Goal: Communication & Community: Connect with others

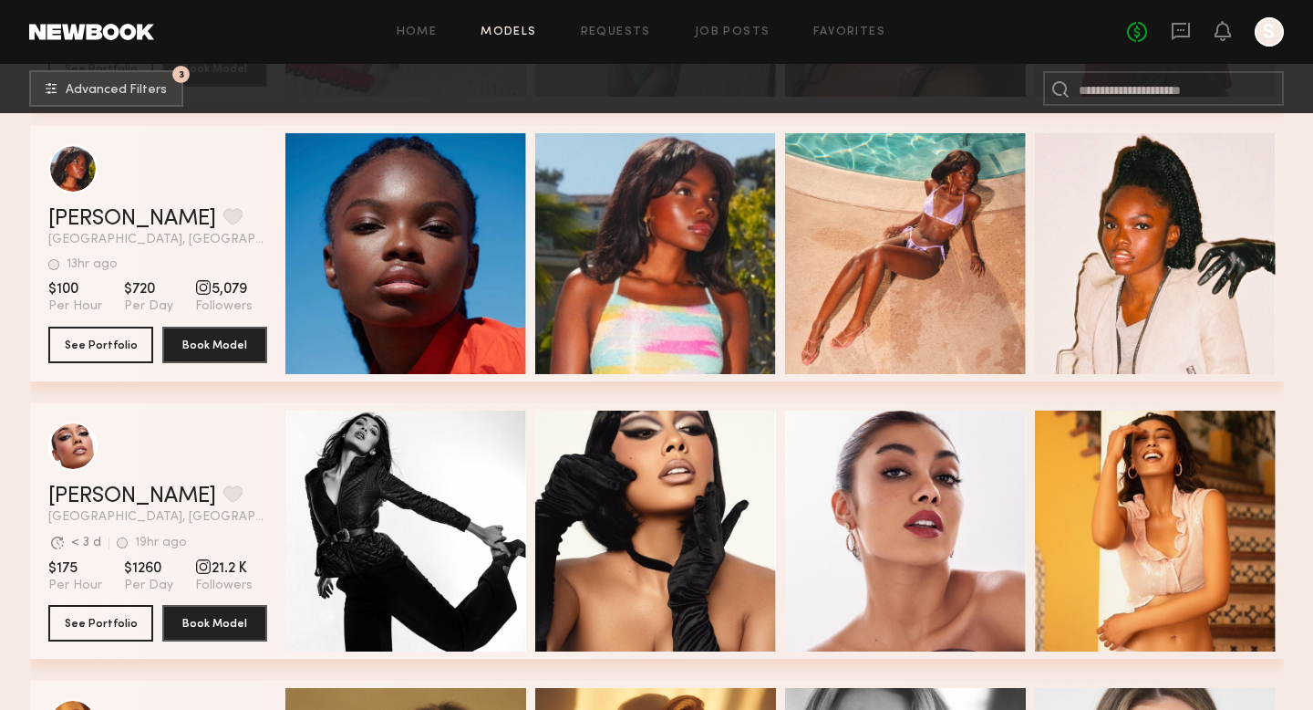
scroll to position [567, 0]
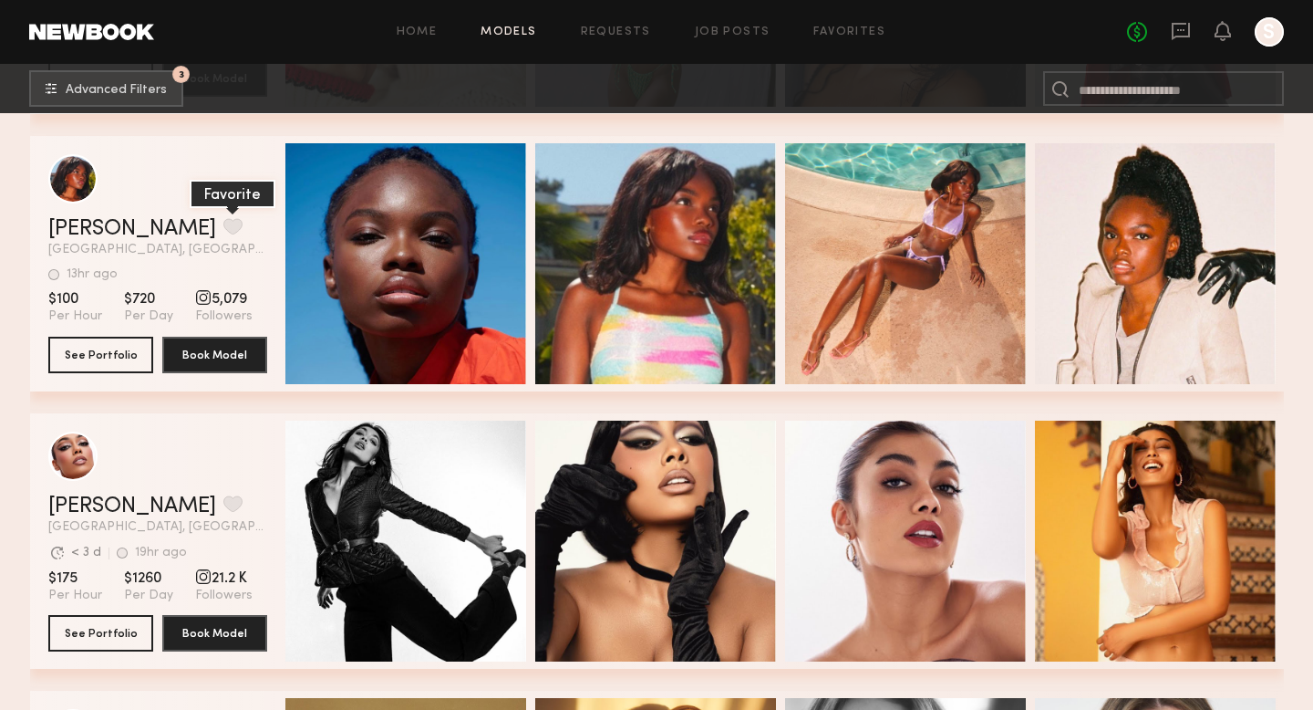
click at [223, 226] on button "grid" at bounding box center [232, 226] width 19 height 16
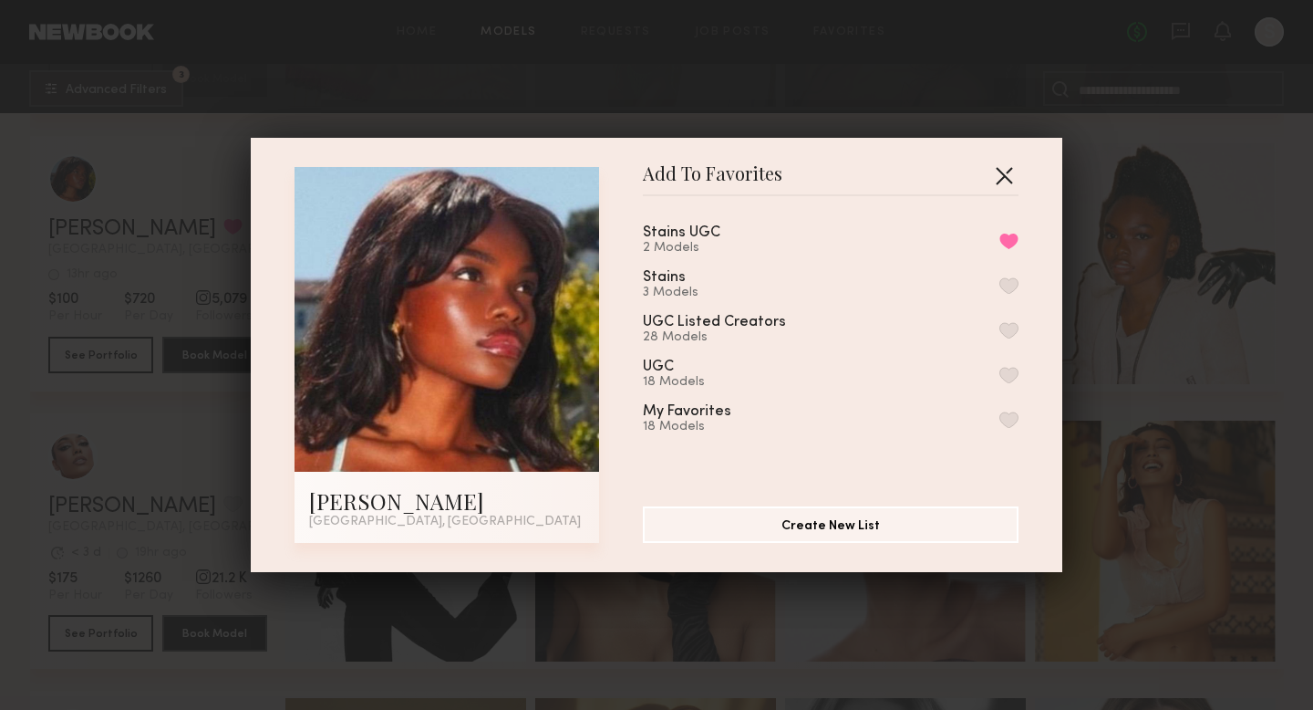
click at [885, 169] on button "button" at bounding box center [1003, 175] width 29 height 29
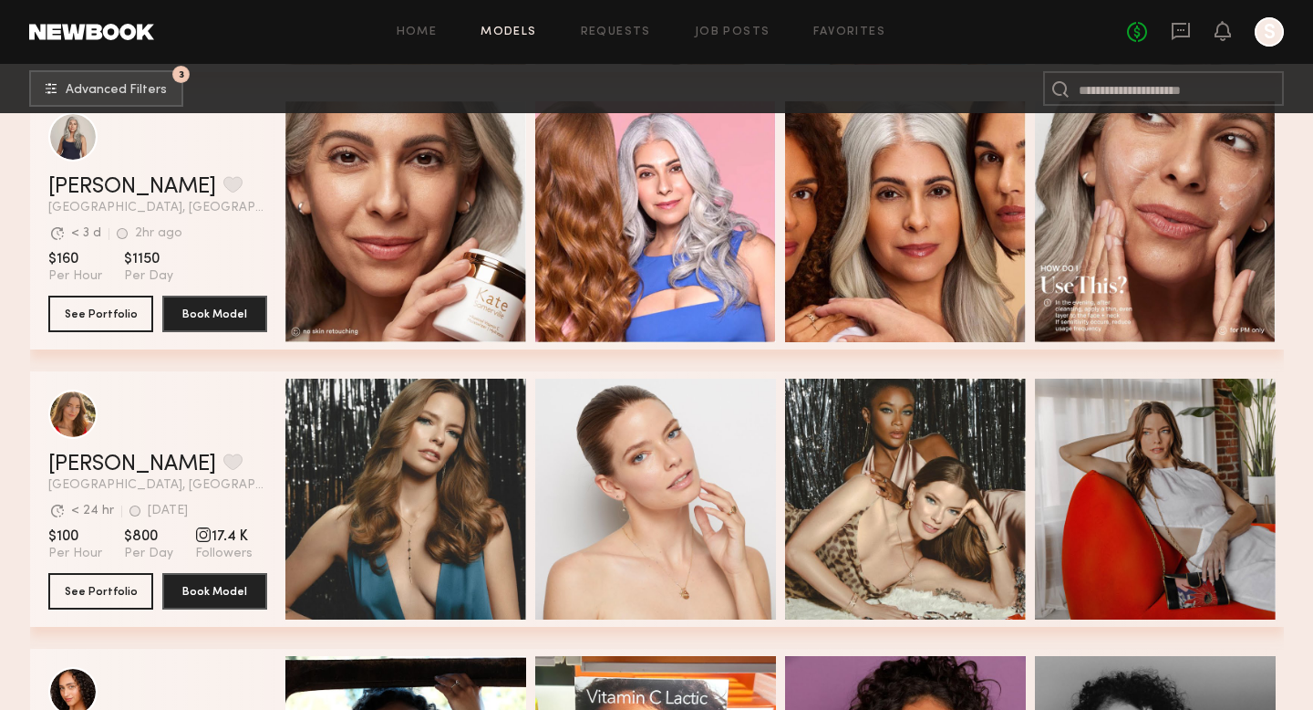
scroll to position [0, 0]
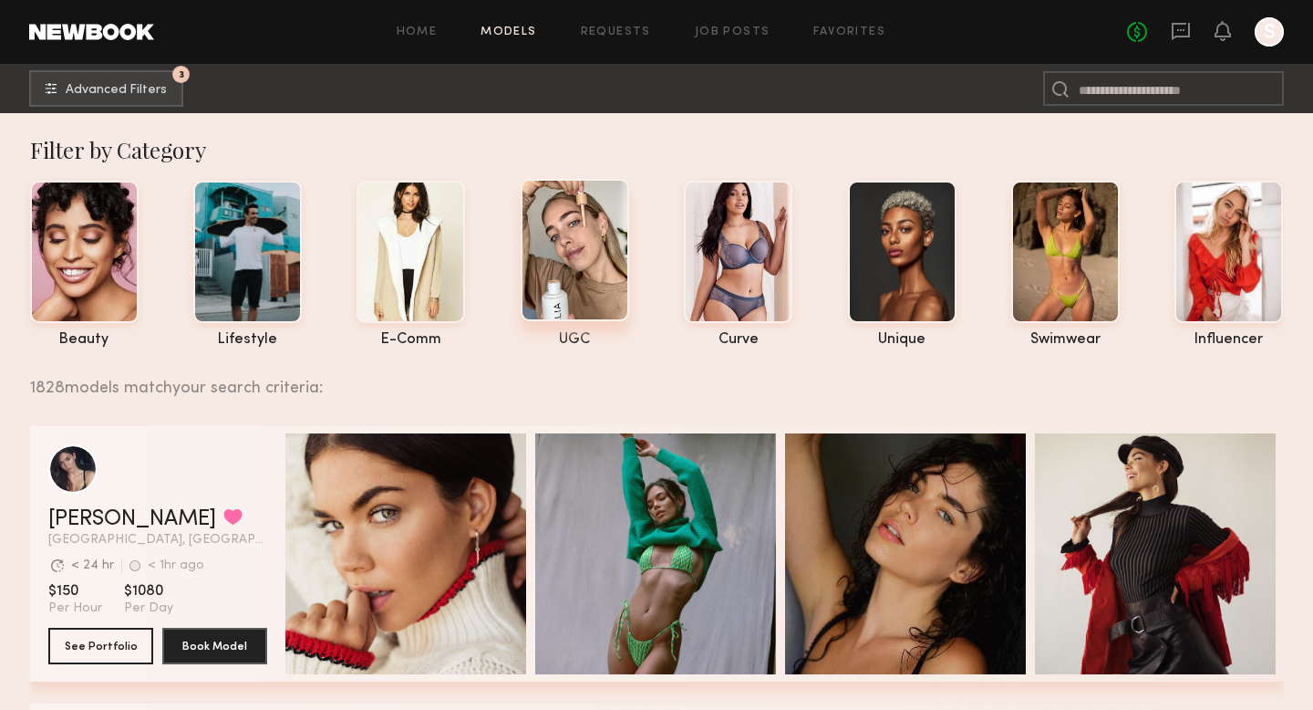
click at [590, 246] on div at bounding box center [575, 250] width 109 height 142
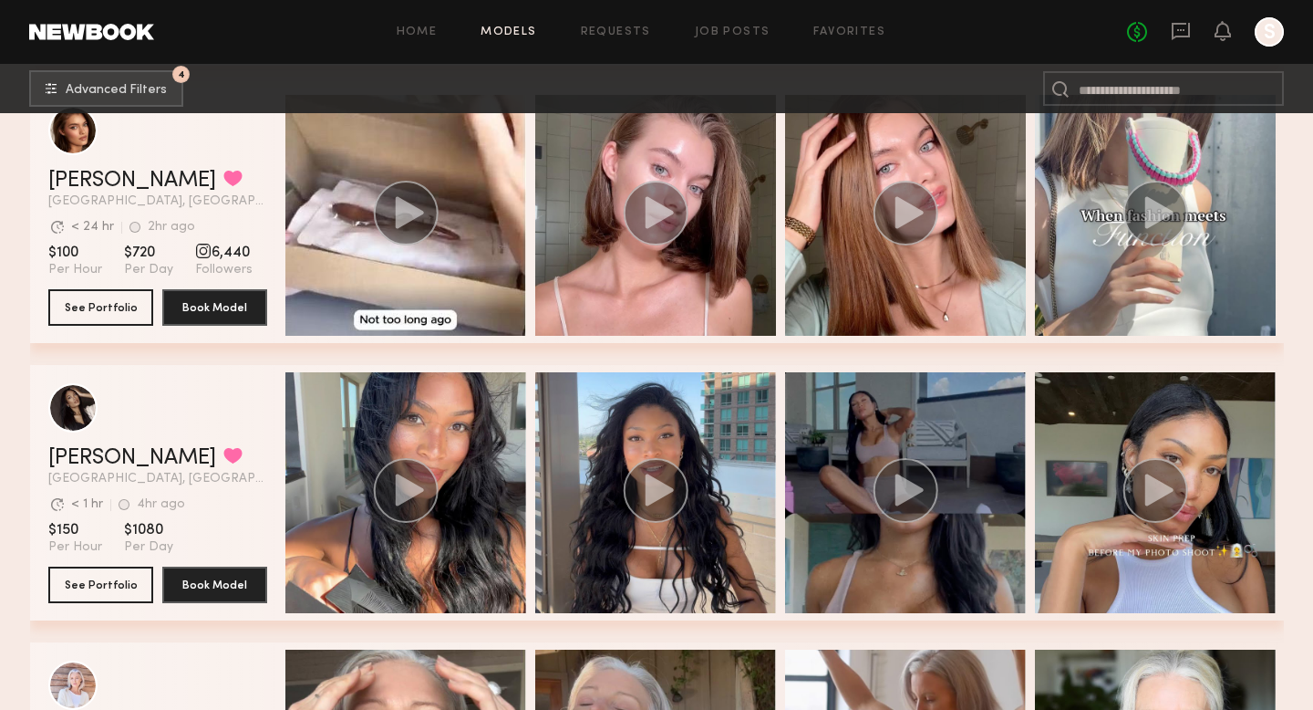
scroll to position [3449, 0]
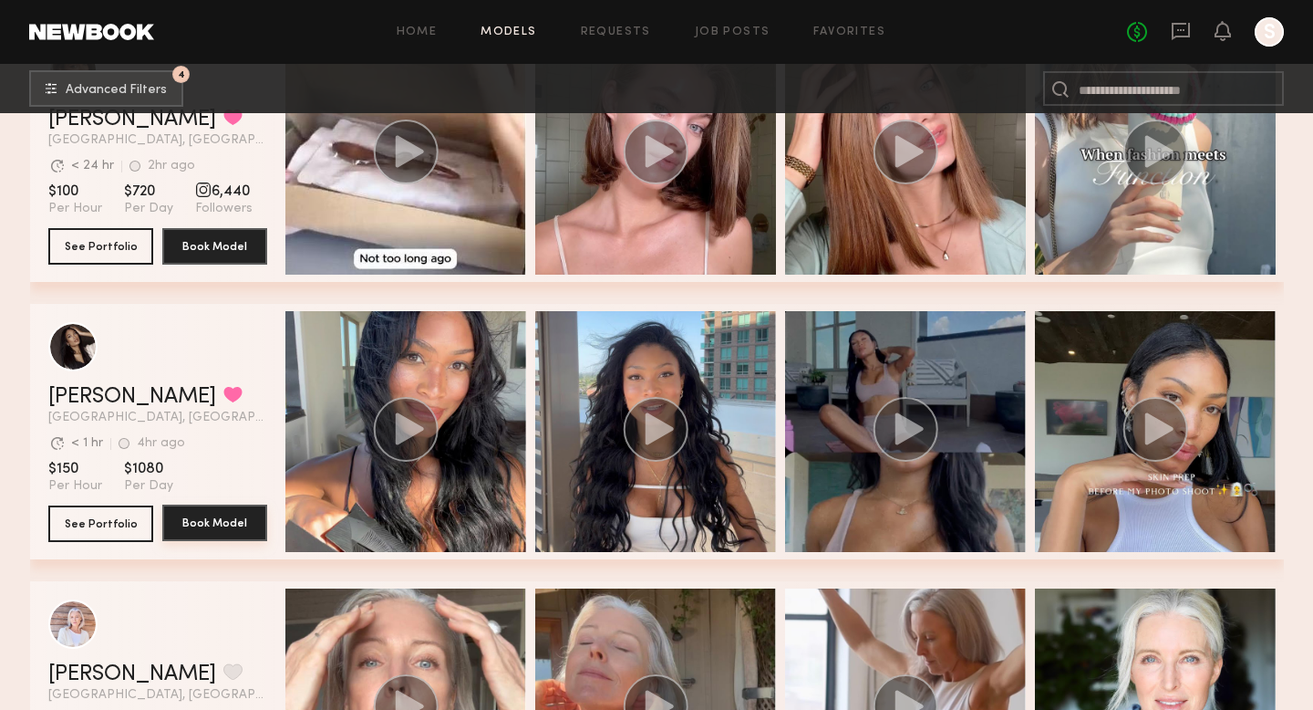
click at [225, 516] on button "Book Model" at bounding box center [214, 522] width 105 height 36
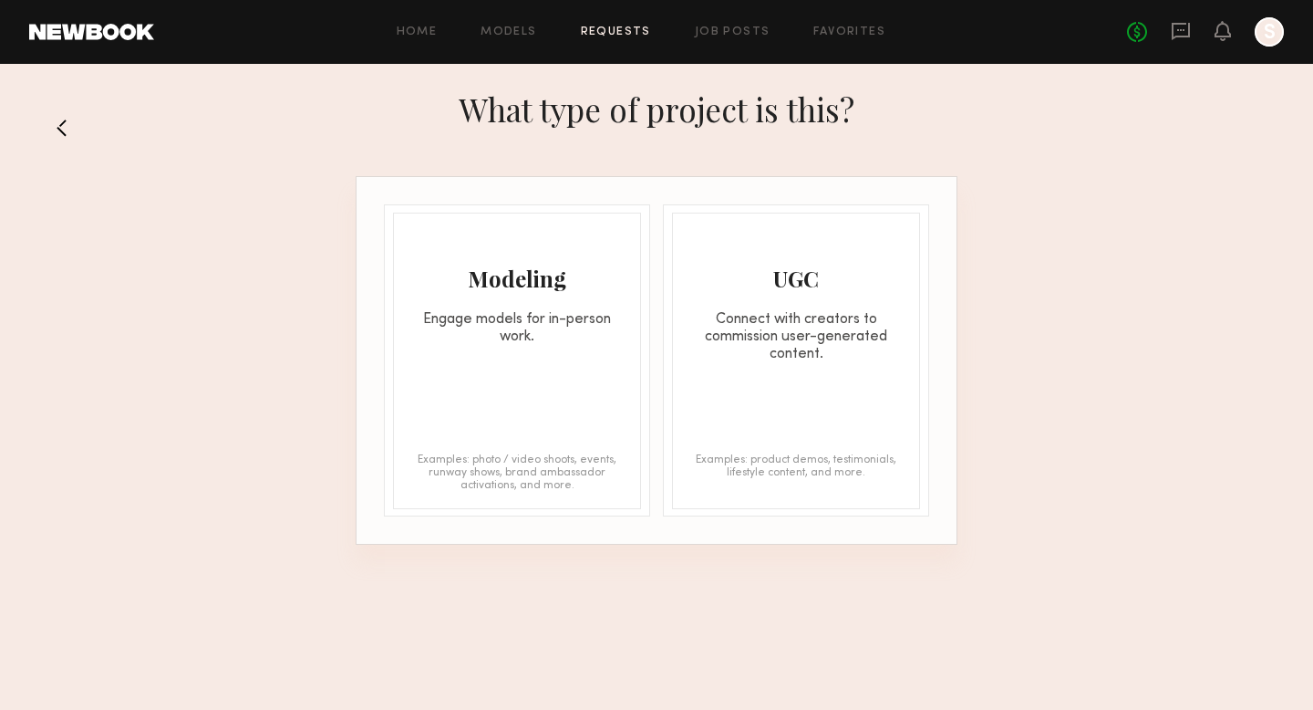
click at [70, 126] on button at bounding box center [69, 127] width 29 height 29
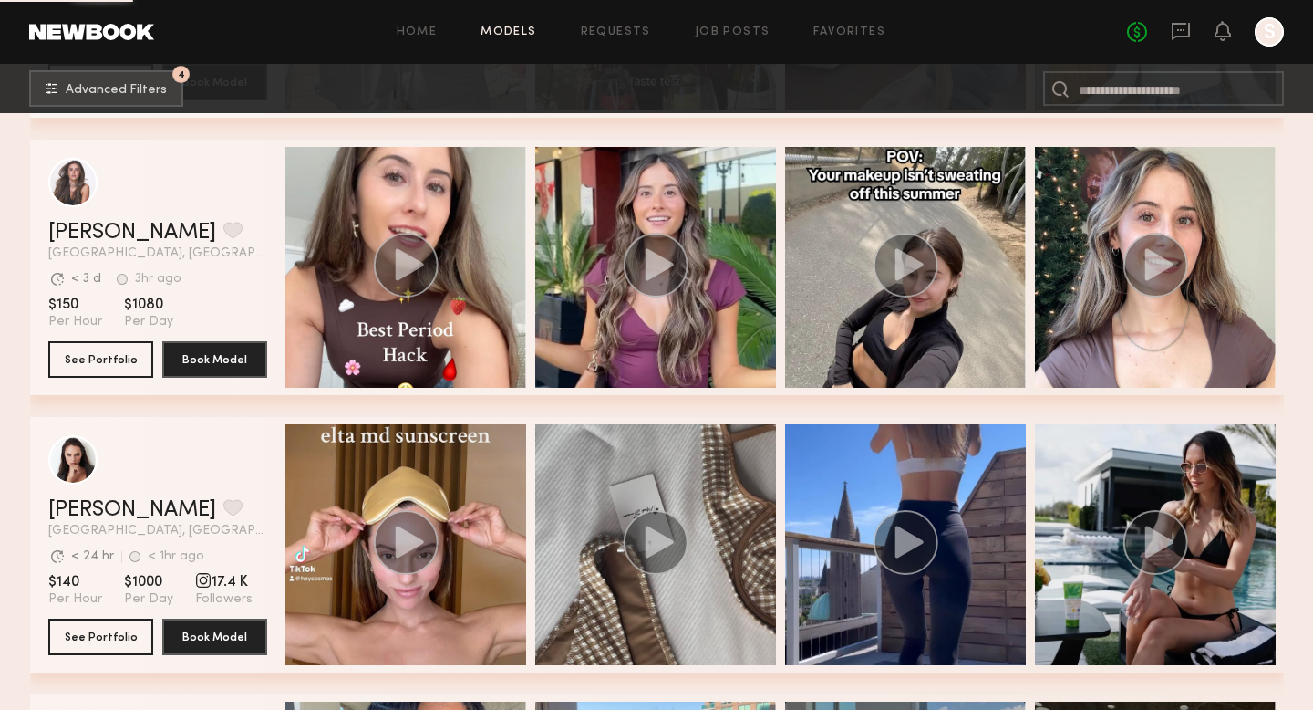
scroll to position [3090, 0]
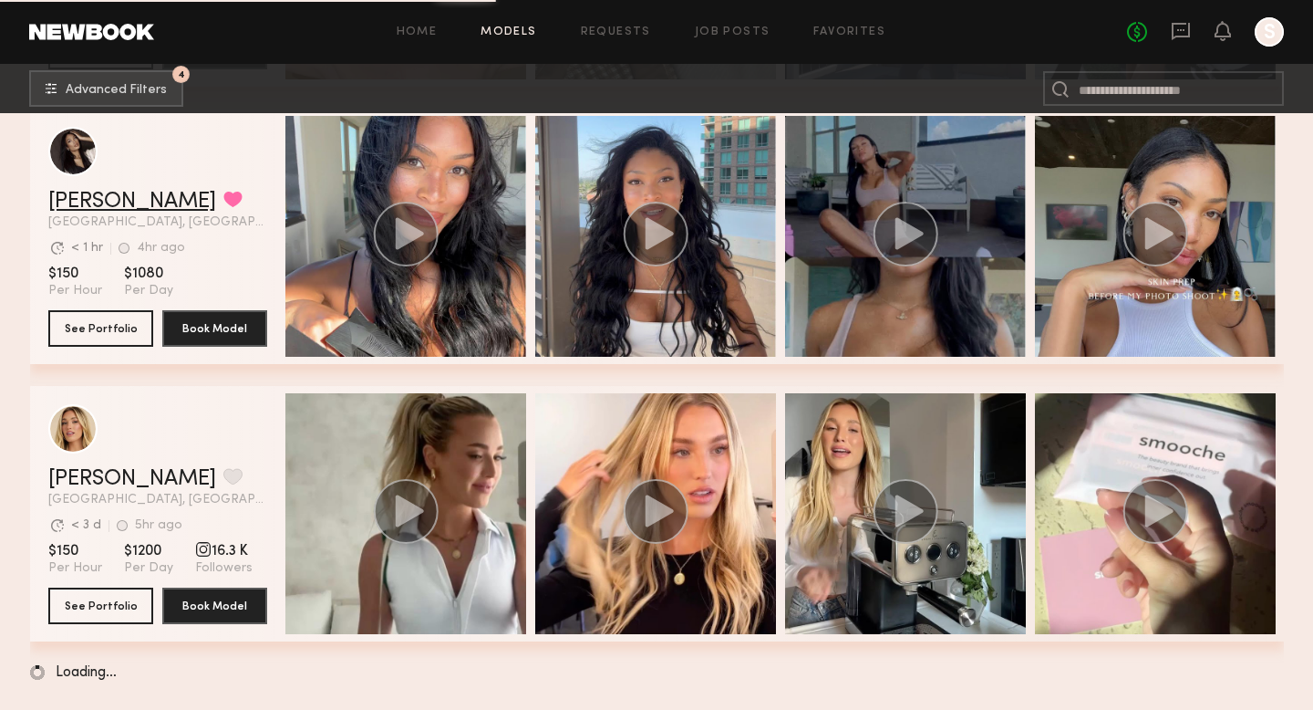
click at [96, 194] on link "[PERSON_NAME]" at bounding box center [132, 202] width 168 height 22
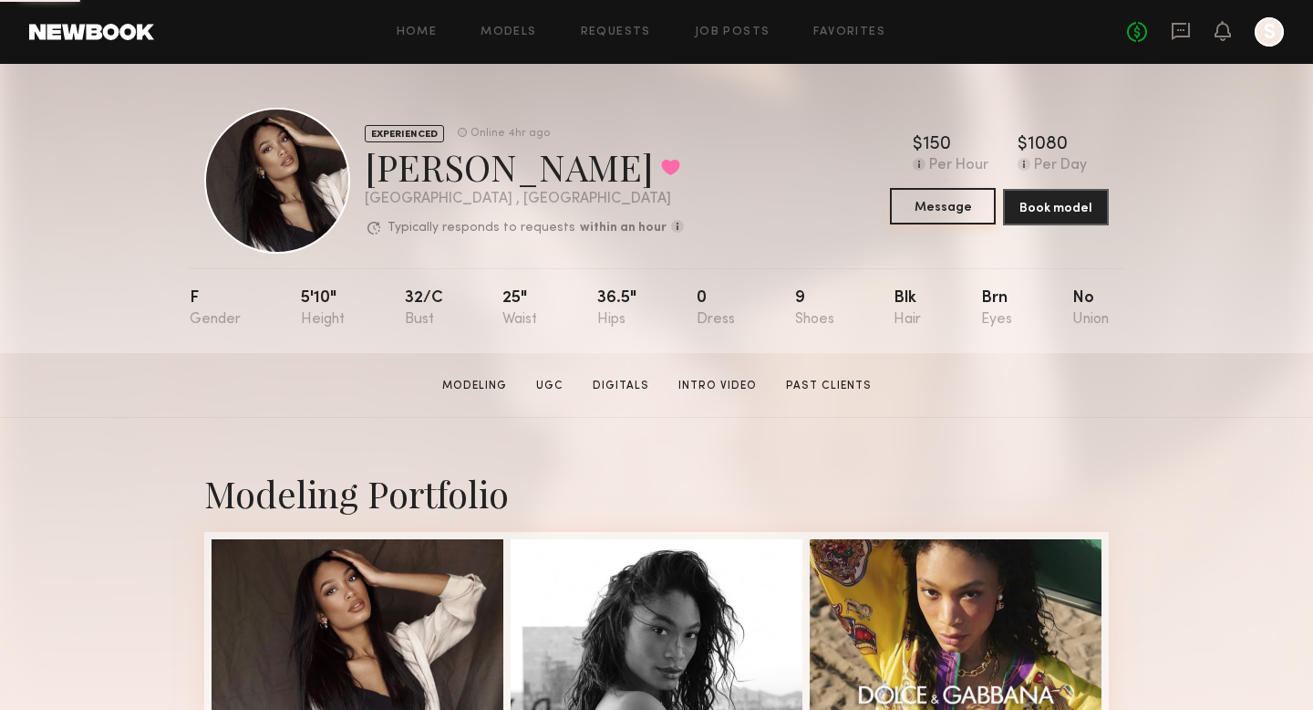
click at [952, 212] on button "Message" at bounding box center [943, 206] width 106 height 36
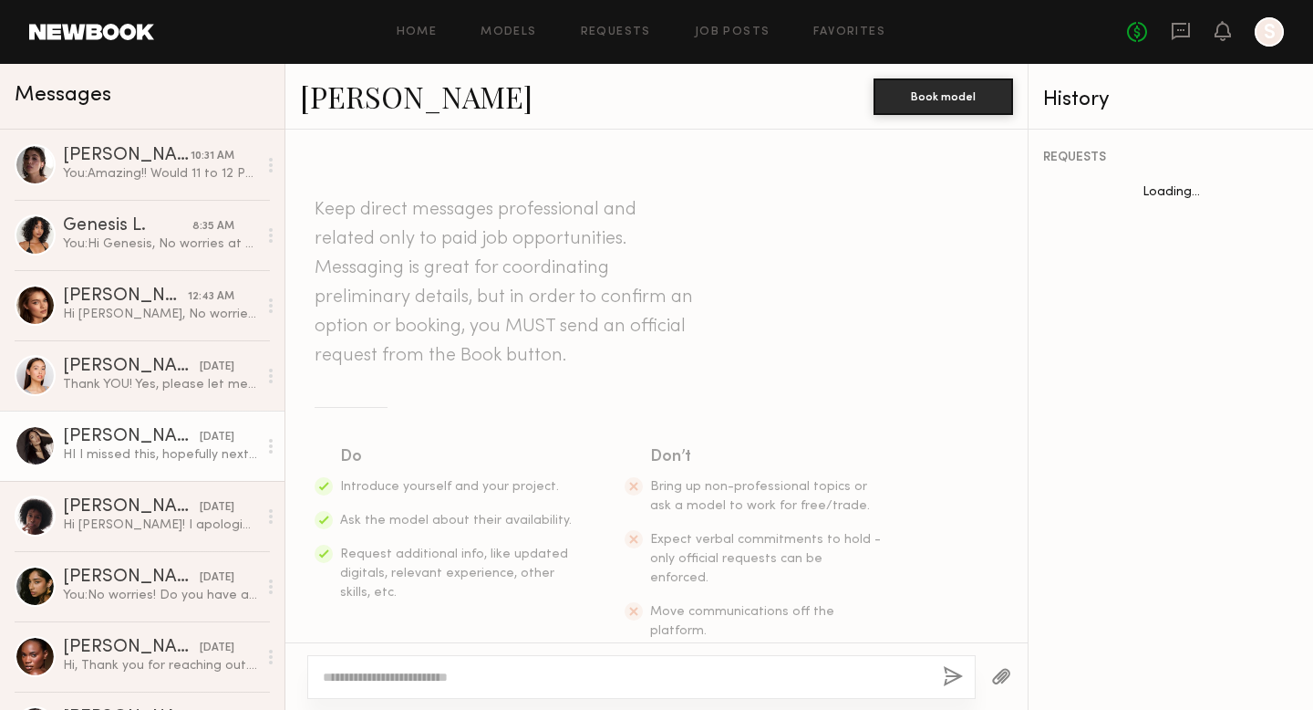
scroll to position [841, 0]
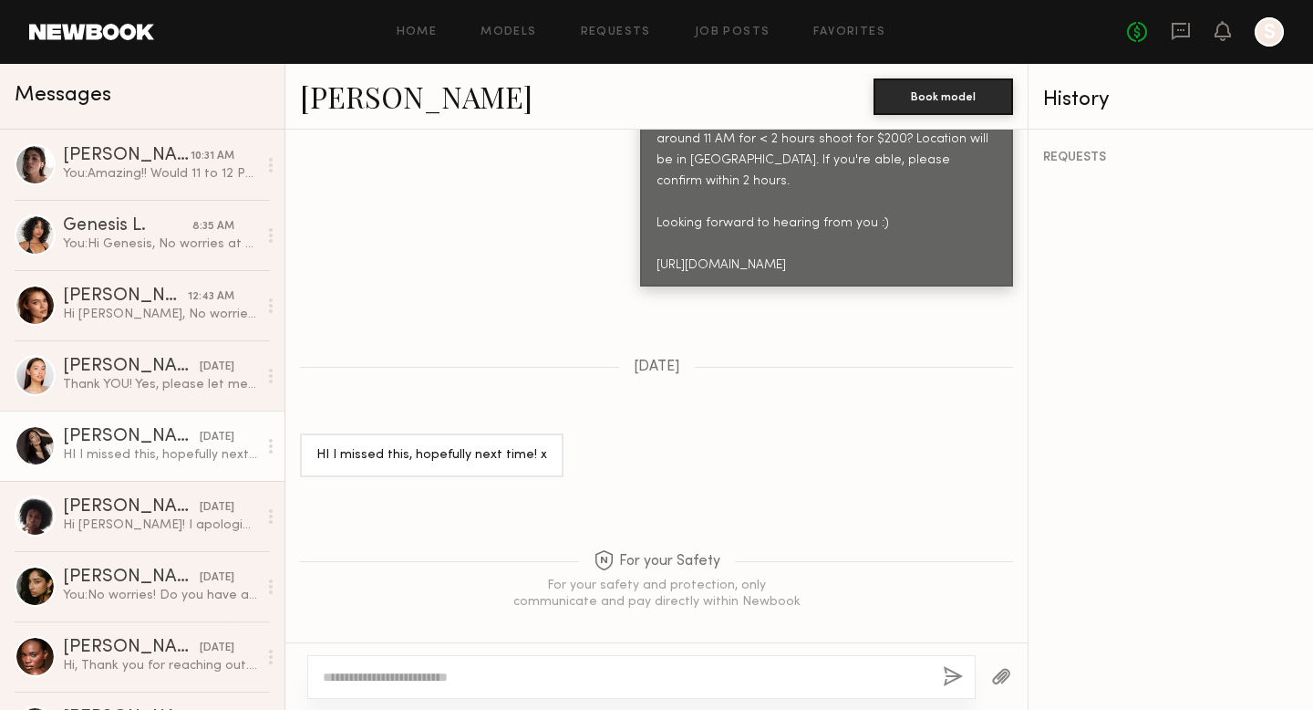
click at [509, 672] on textarea at bounding box center [626, 677] width 606 height 18
type textarea "*"
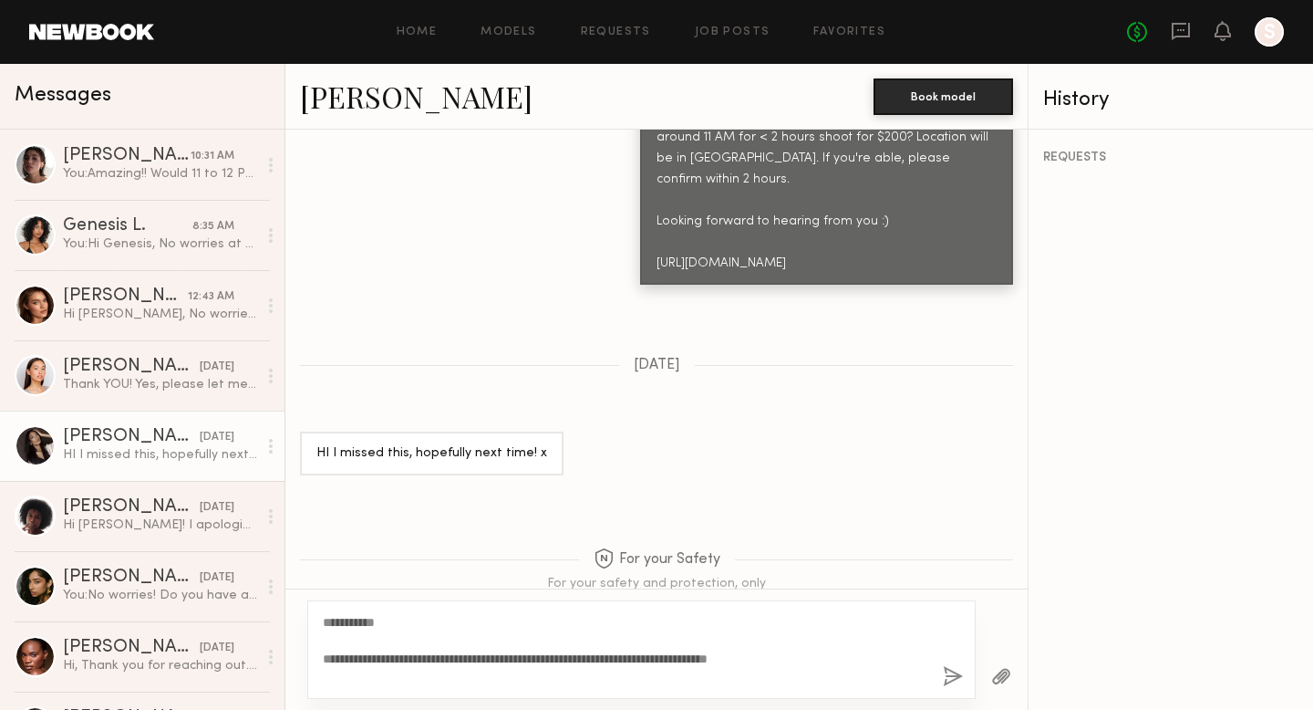
type textarea "**********"
click at [955, 672] on button "button" at bounding box center [953, 677] width 20 height 23
